Goal: Task Accomplishment & Management: Complete application form

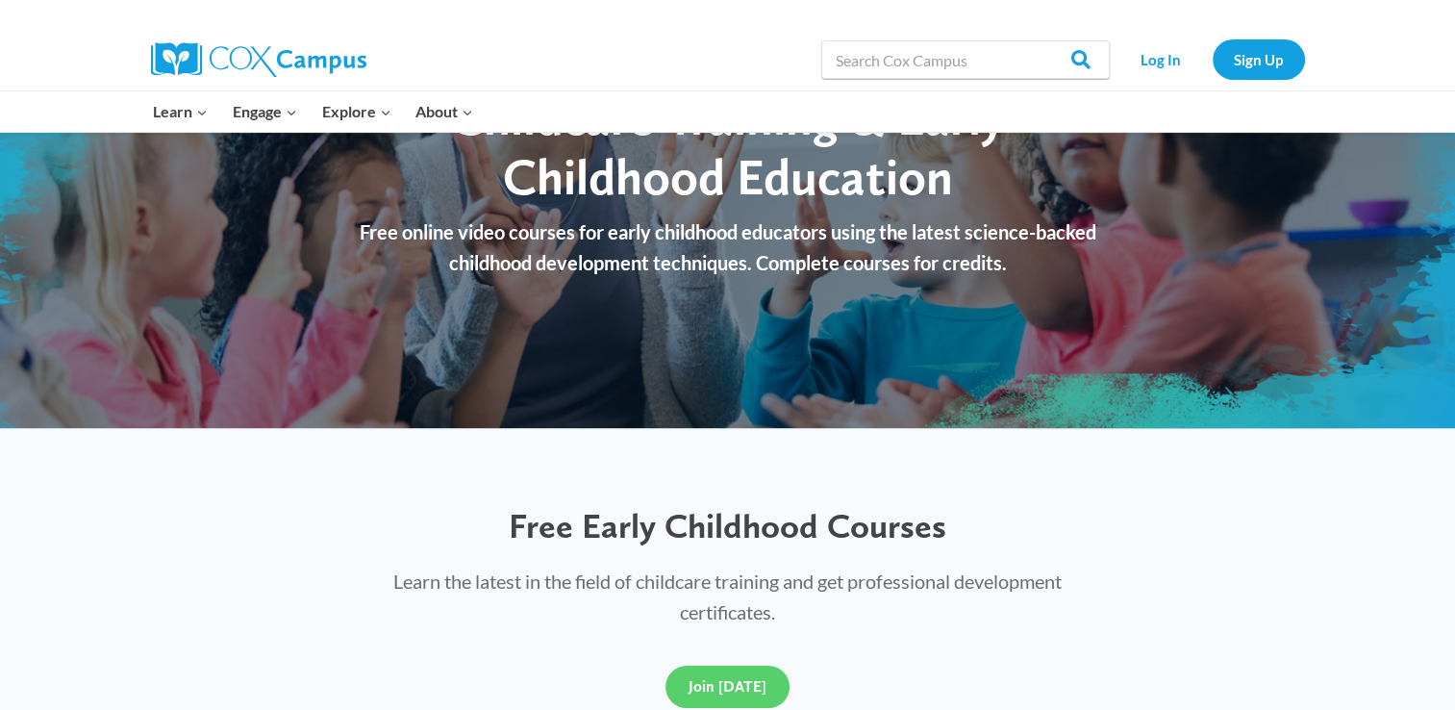
scroll to position [377, 0]
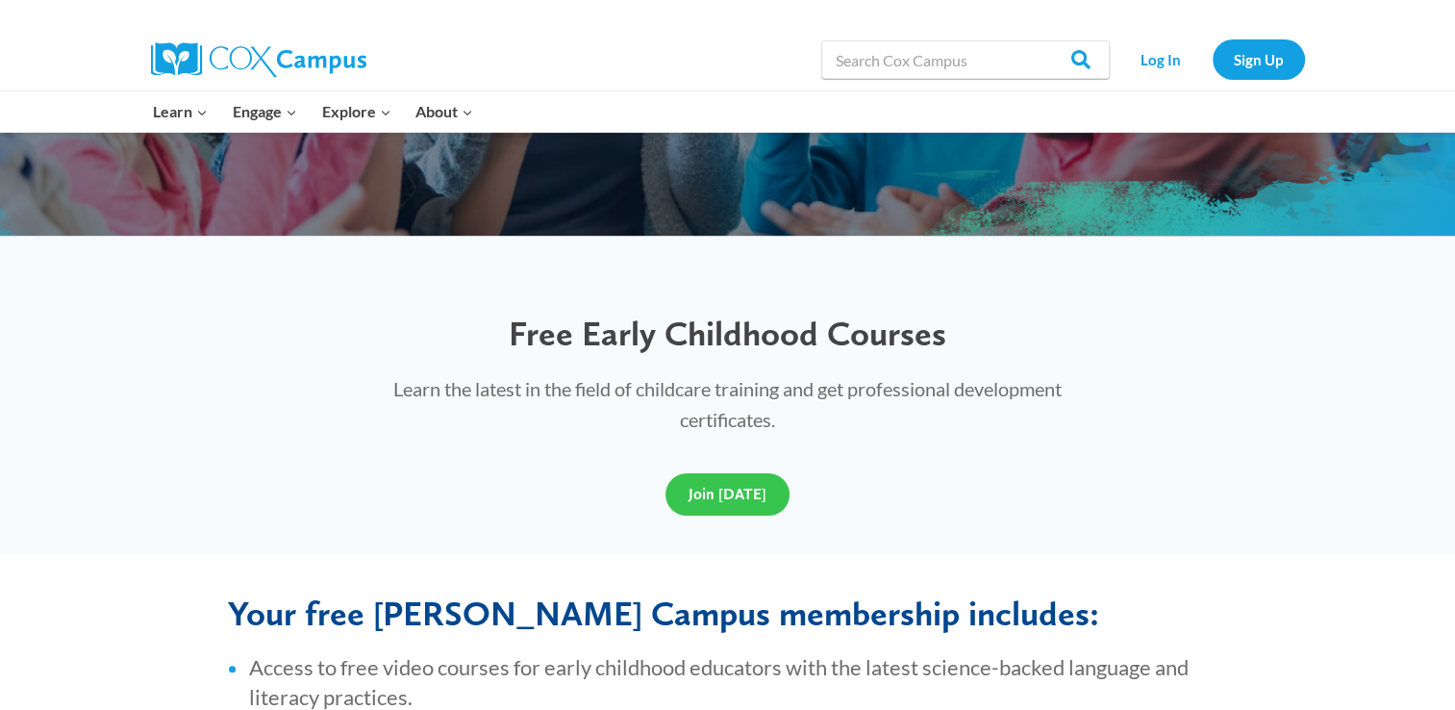
click at [693, 512] on link "Join [DATE]" at bounding box center [728, 494] width 124 height 42
click at [1165, 53] on link "Log In" at bounding box center [1161, 58] width 84 height 39
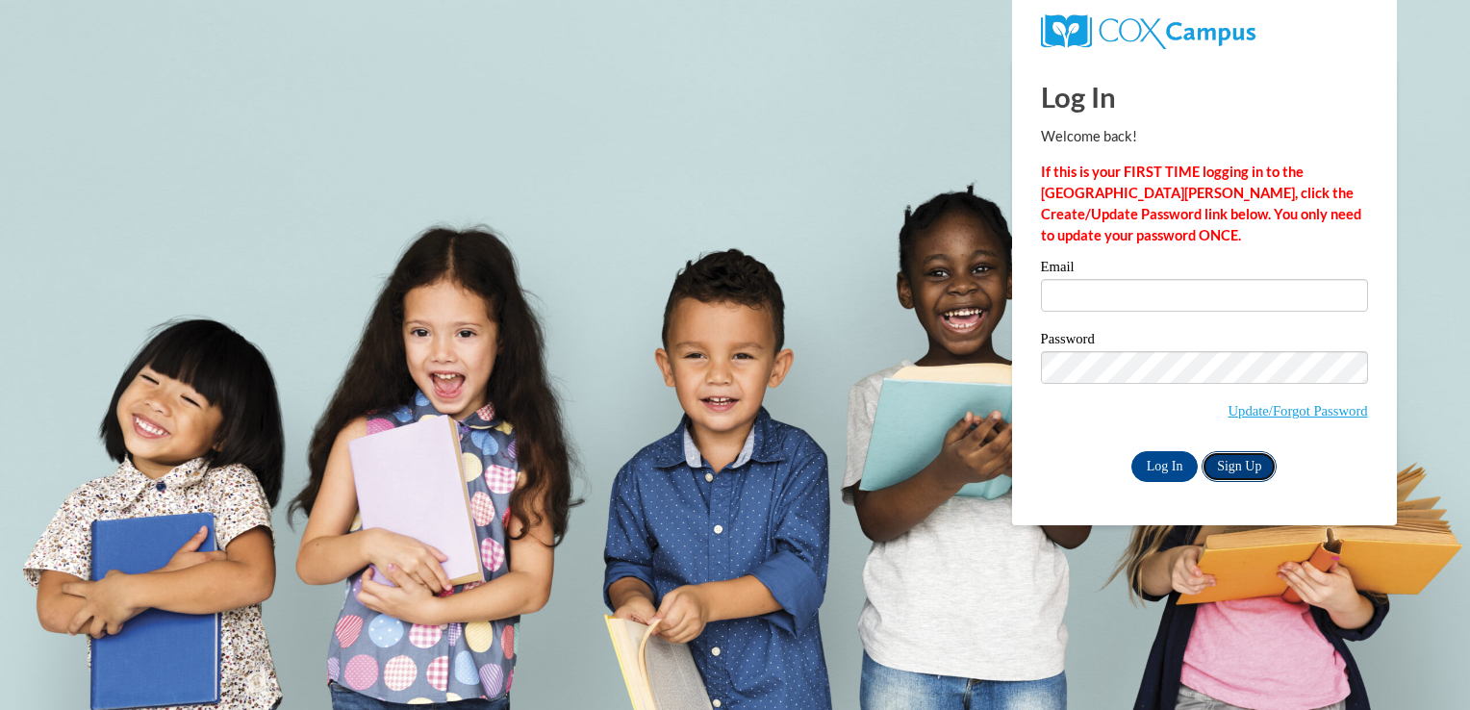
click at [1228, 464] on link "Sign Up" at bounding box center [1238, 466] width 75 height 31
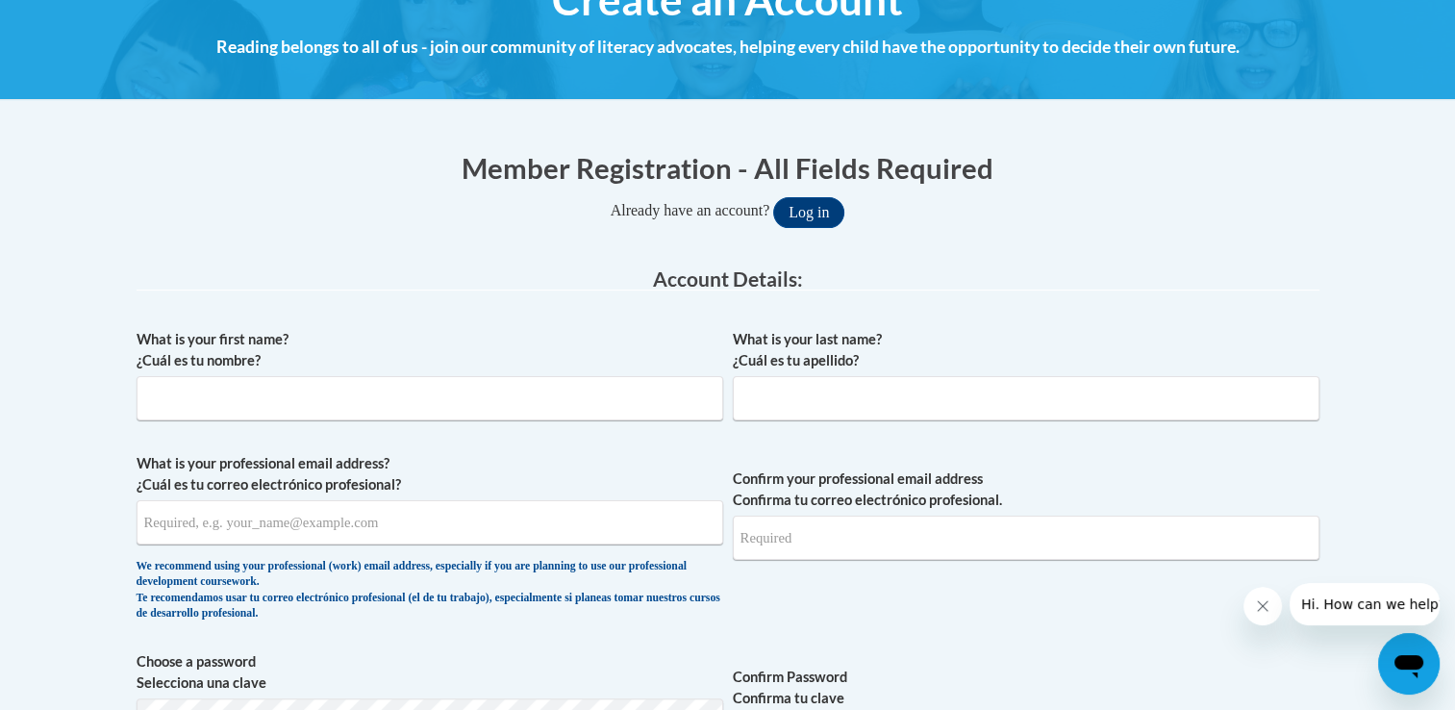
scroll to position [270, 0]
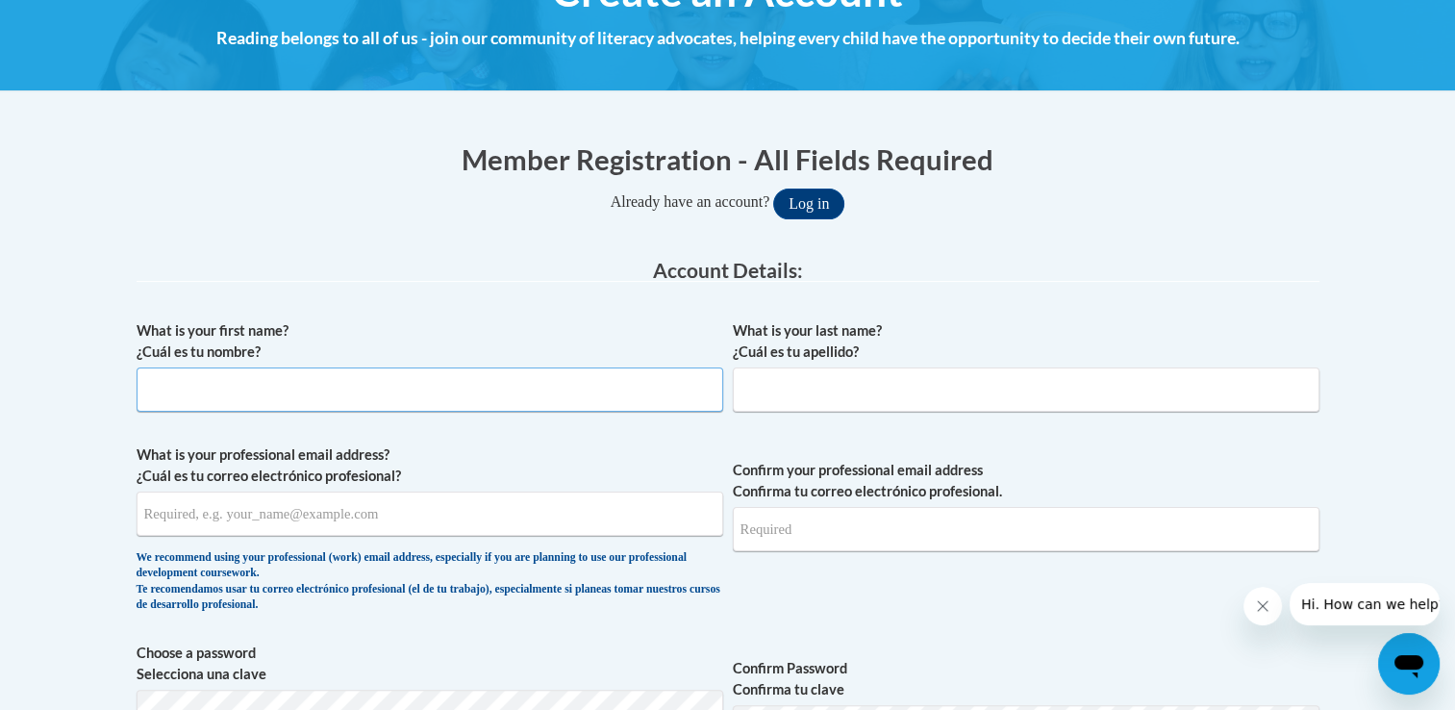
click at [351, 390] on input "What is your first name? ¿Cuál es tu nombre?" at bounding box center [430, 389] width 587 height 44
type input "Emily"
type input "Jones"
type input "emlouise2906@outlook.com"
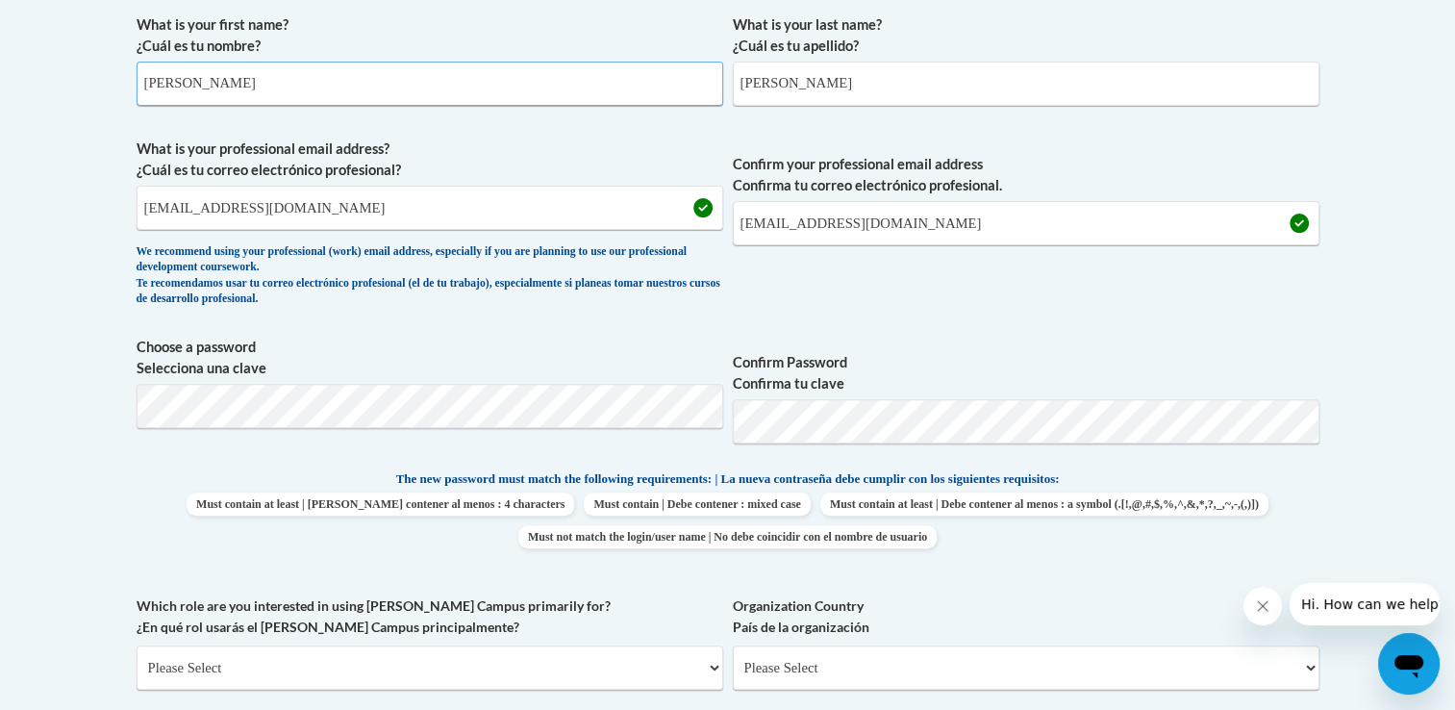
scroll to position [587, 0]
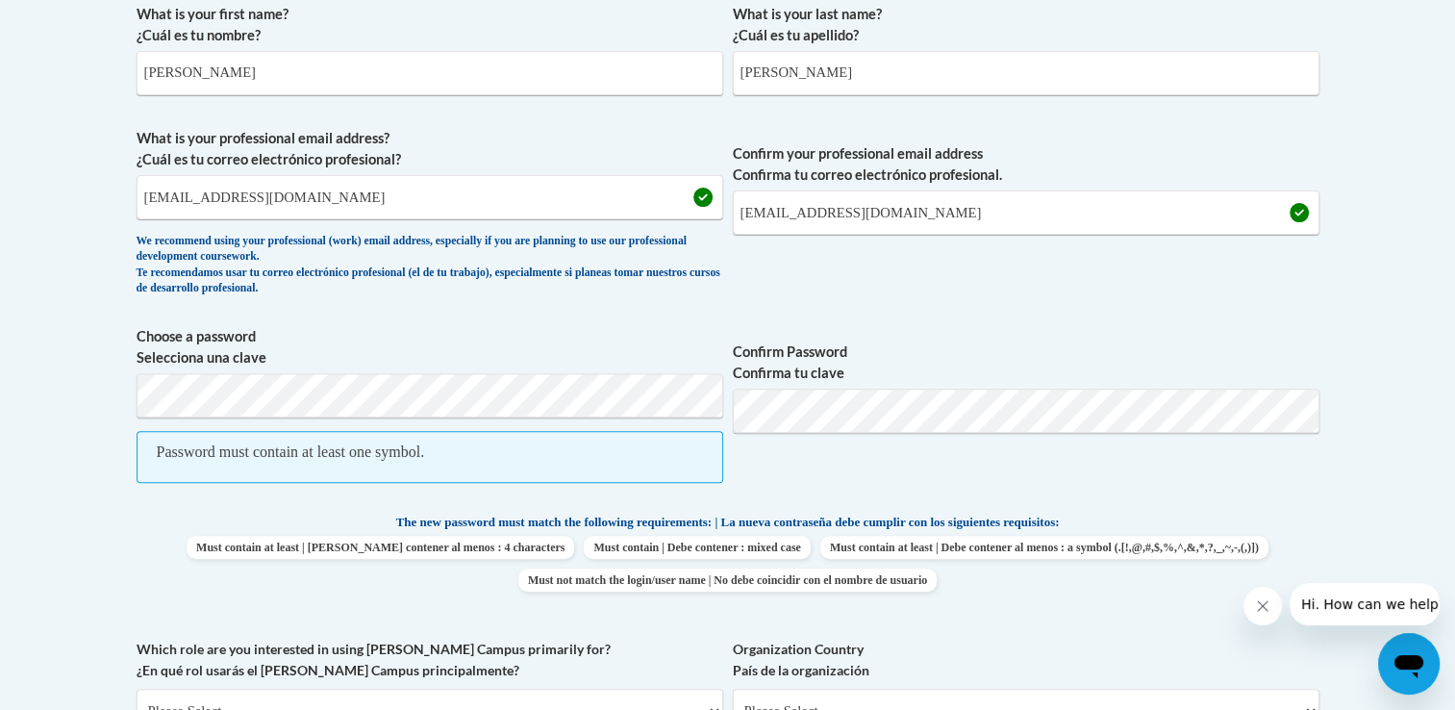
click at [578, 277] on div "We recommend using your professional (work) email address, especially if you ar…" at bounding box center [430, 265] width 587 height 63
click at [648, 339] on label "Choose a password Selecciona una clave" at bounding box center [430, 347] width 587 height 42
click at [138, 494] on span "Choose a password Selecciona una clave Password must contain at least one symbo…" at bounding box center [430, 414] width 587 height 177
click at [1029, 432] on span "Confirm Password Confirma tu clave" at bounding box center [1026, 414] width 587 height 177
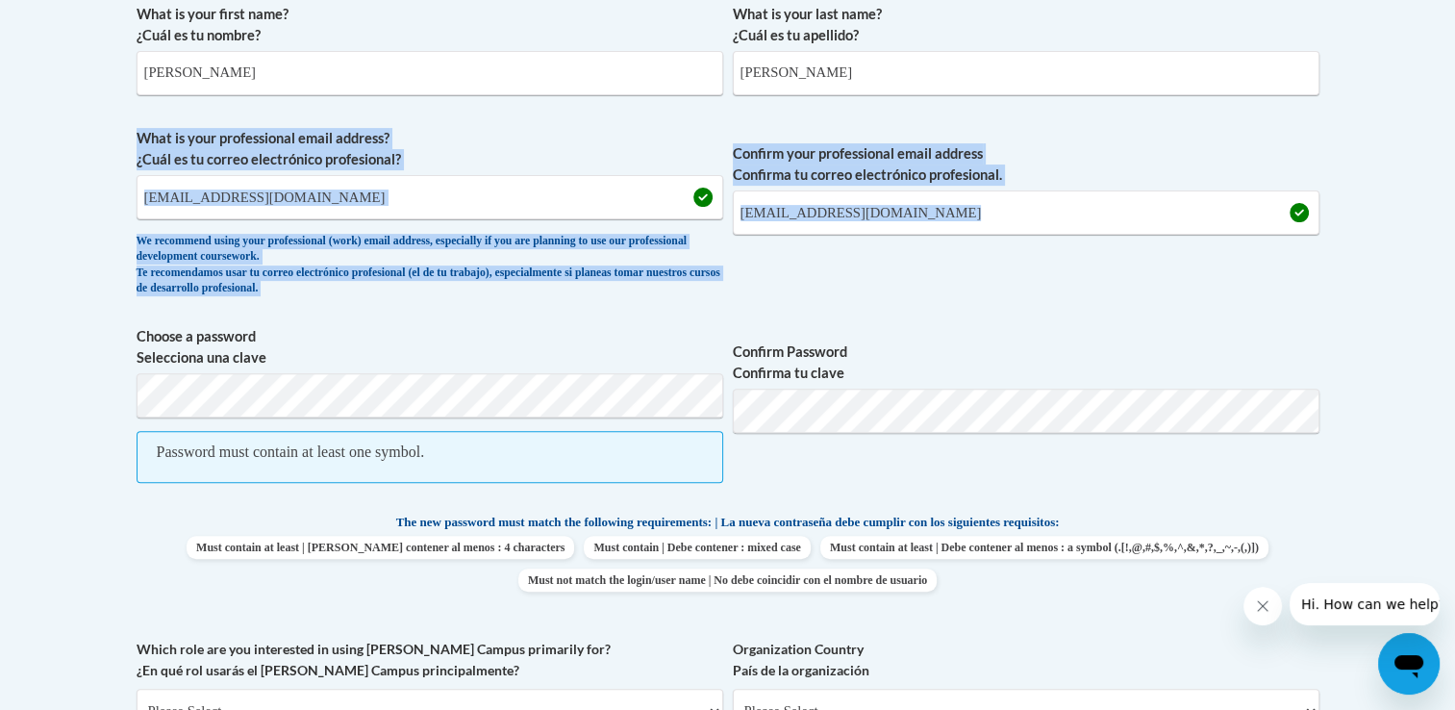
drag, startPoint x: 1450, startPoint y: 266, endPoint x: 1424, endPoint y: 420, distance: 156.1
click at [1424, 420] on body "This site uses cookies to help improve your learning experience. By continuing …" at bounding box center [727, 604] width 1455 height 2383
drag, startPoint x: 1424, startPoint y: 420, endPoint x: 1395, endPoint y: 337, distance: 88.5
click at [1395, 337] on body "This site uses cookies to help improve your learning experience. By continuing …" at bounding box center [727, 604] width 1455 height 2383
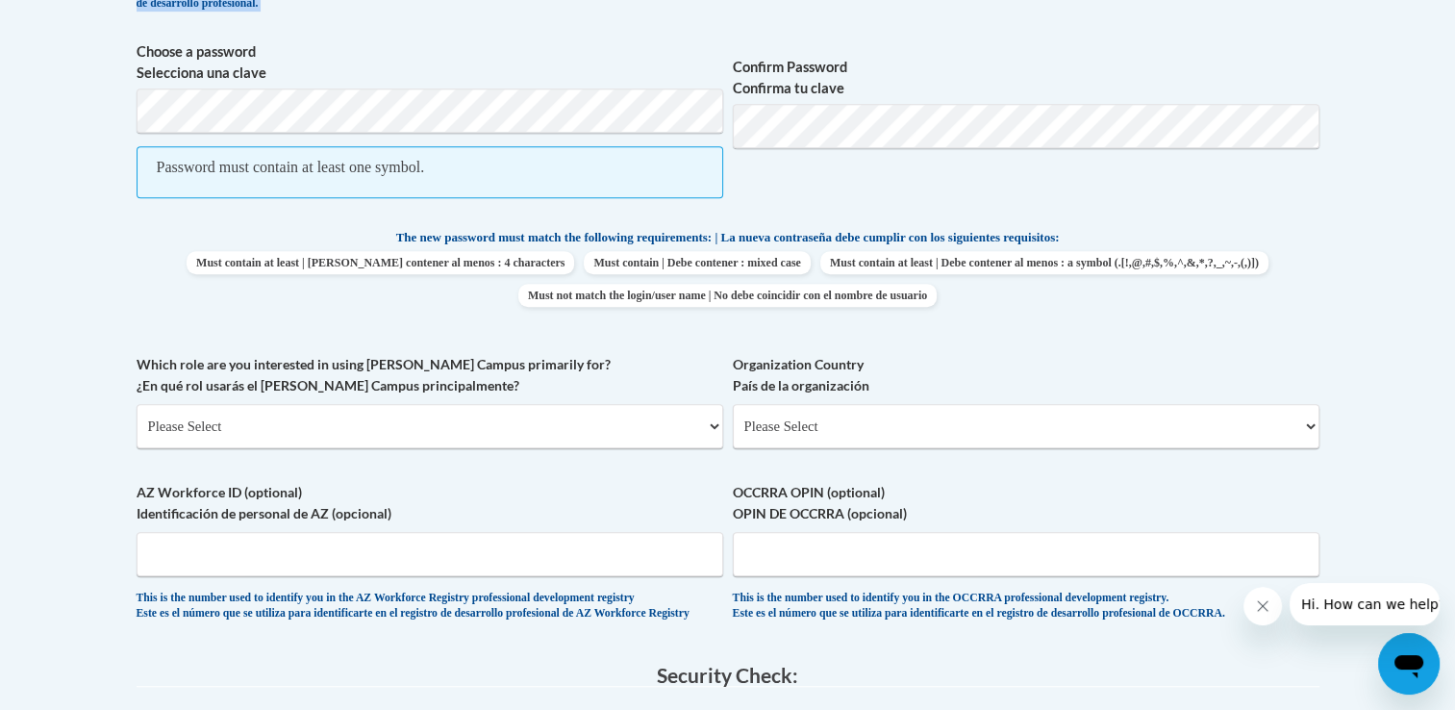
scroll to position [877, 0]
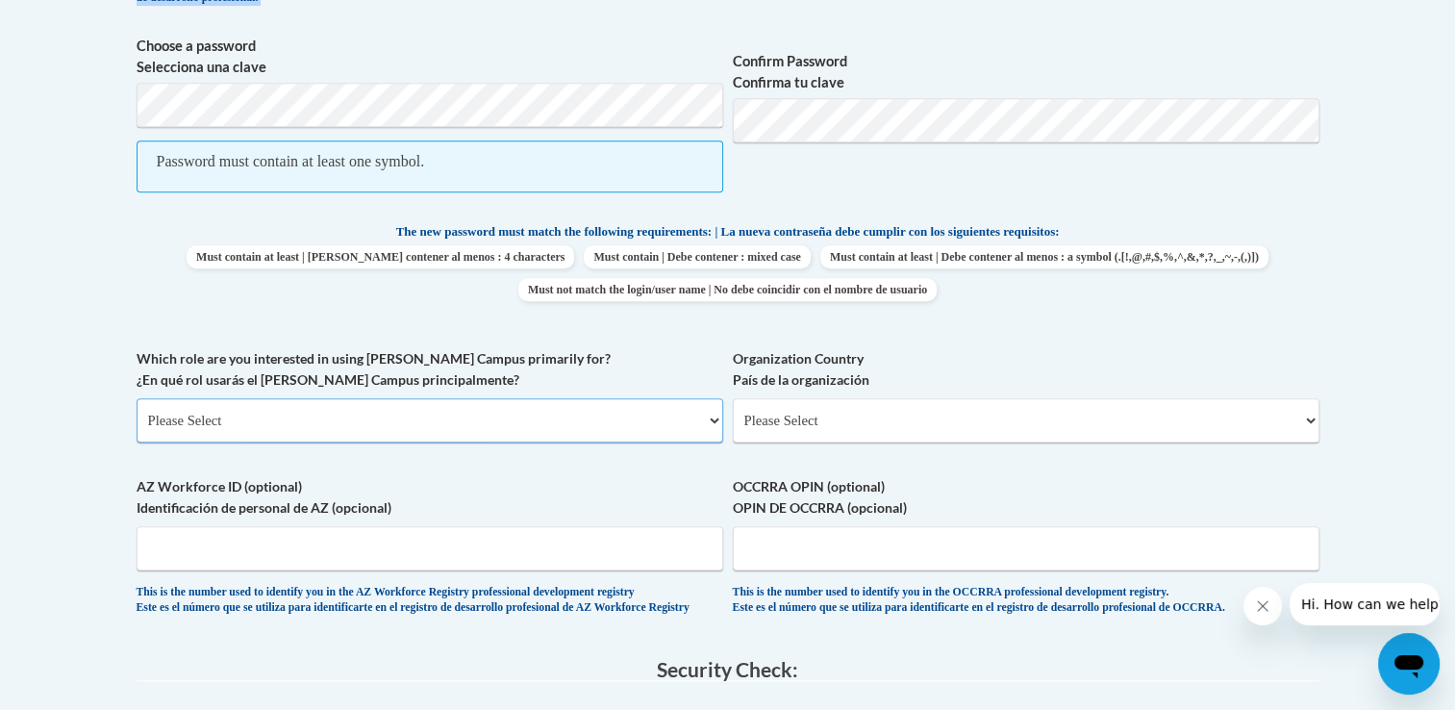
click at [220, 425] on select "Please Select College/University | Colegio/Universidad Community/Nonprofit Part…" at bounding box center [430, 420] width 587 height 44
select select "fbf2d438-af2f-41f8-98f1-81c410e29de3"
click at [137, 398] on select "Please Select College/University | Colegio/Universidad Community/Nonprofit Part…" at bounding box center [430, 420] width 587 height 44
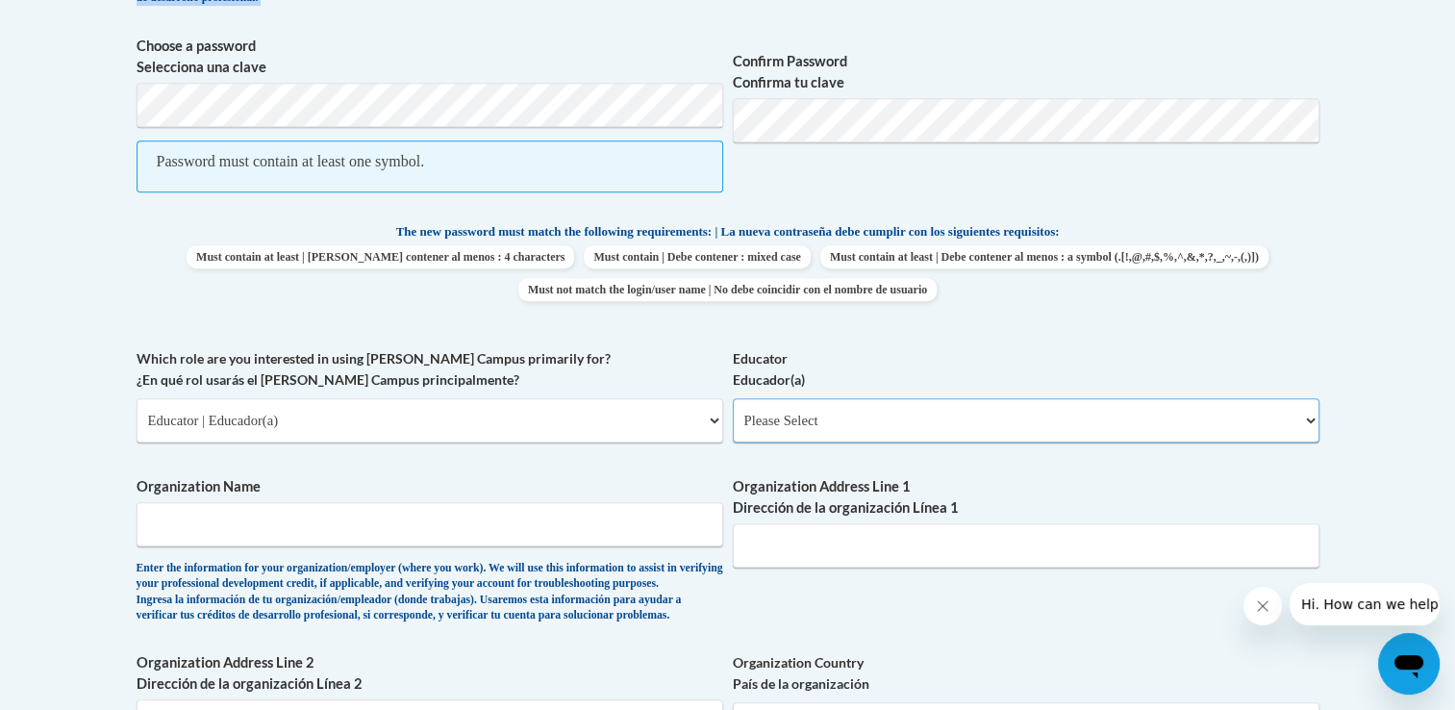
click at [786, 440] on select "Please Select Early Learning/Daycare Teacher/Family Home Care Provider | Maestr…" at bounding box center [1026, 420] width 587 height 44
